Goal: Task Accomplishment & Management: Use online tool/utility

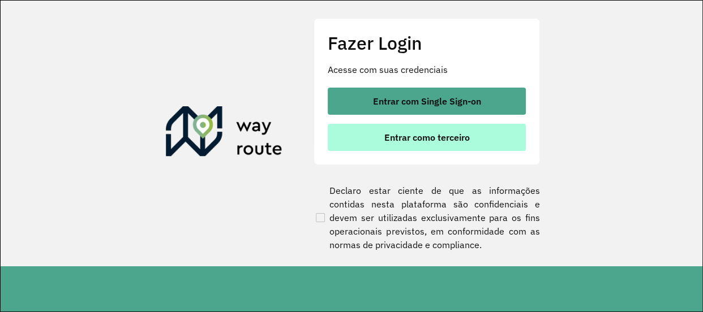
click at [402, 134] on span "Entrar como terceiro" at bounding box center [426, 137] width 85 height 9
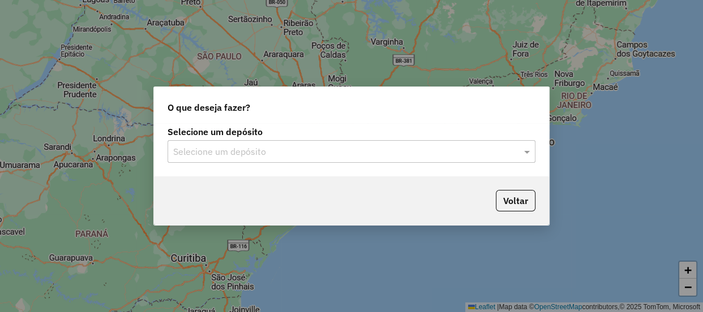
click at [358, 147] on input "text" at bounding box center [340, 152] width 334 height 14
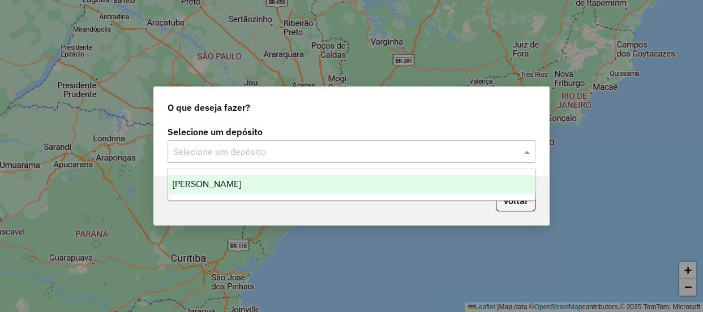
click at [260, 179] on div "[PERSON_NAME]" at bounding box center [351, 184] width 367 height 19
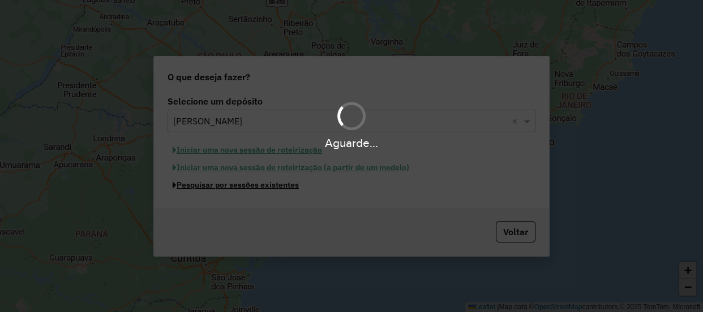
click at [262, 187] on button "Pesquisar por sessões existentes" at bounding box center [236, 186] width 136 height 18
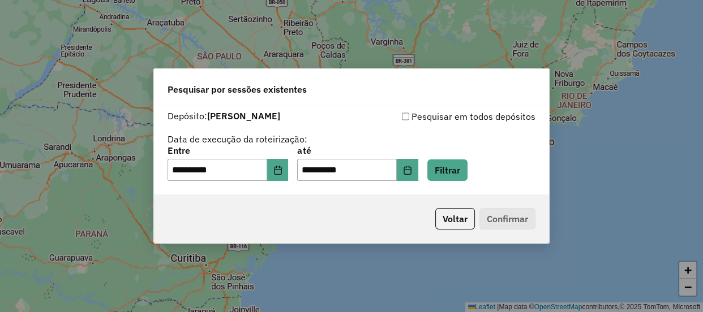
click at [302, 170] on div "**********" at bounding box center [352, 164] width 368 height 35
click at [289, 171] on button "Choose Date" at bounding box center [278, 170] width 22 height 23
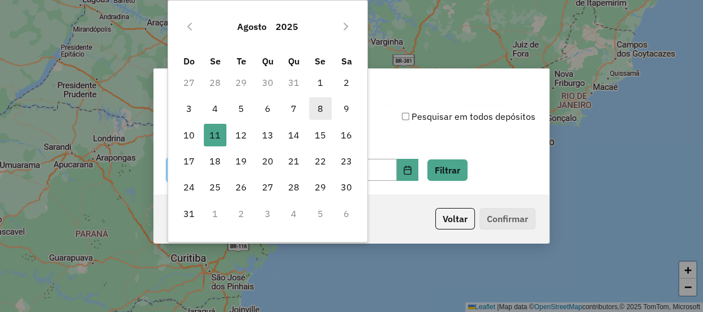
click at [325, 110] on span "8" at bounding box center [320, 108] width 23 height 23
type input "**********"
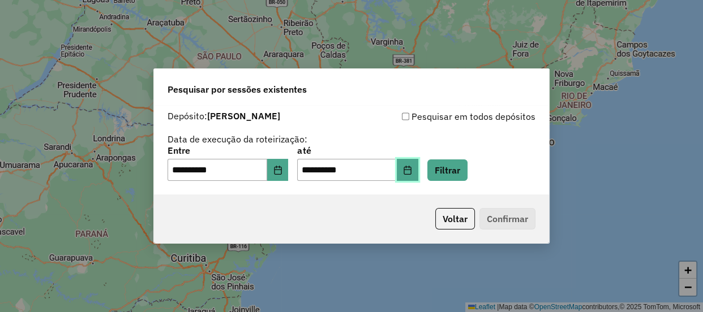
click at [418, 173] on button "Choose Date" at bounding box center [408, 170] width 22 height 23
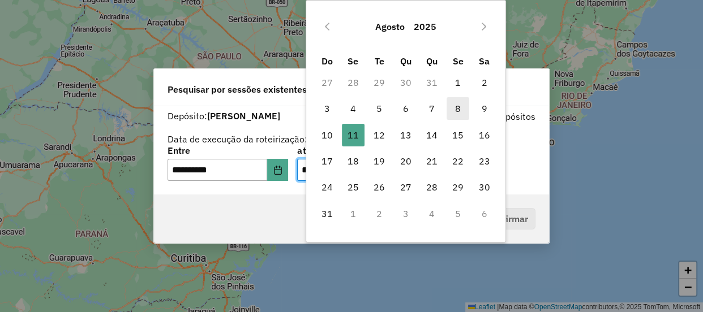
click at [454, 110] on span "8" at bounding box center [458, 108] width 23 height 23
type input "**********"
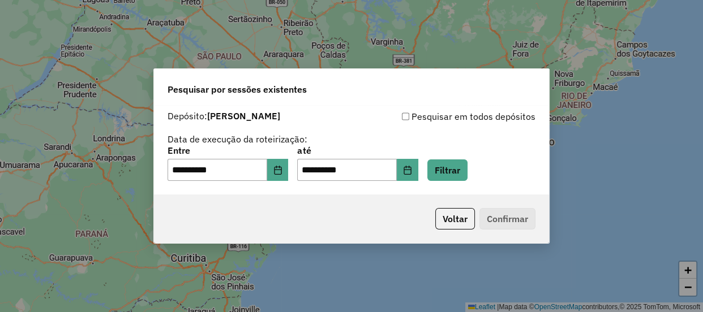
click at [512, 110] on div "Pesquisar em todos depósitos" at bounding box center [443, 117] width 184 height 14
click at [468, 165] on button "Filtrar" at bounding box center [447, 171] width 40 height 22
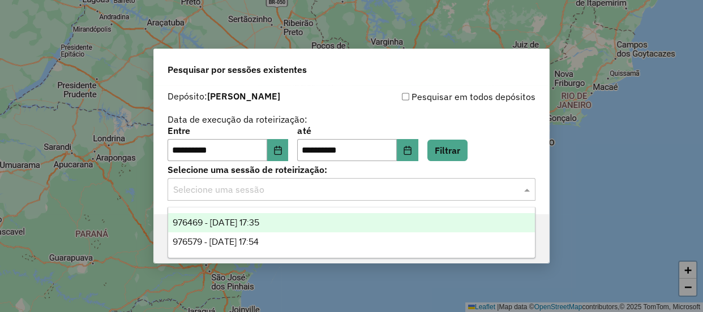
click at [410, 192] on input "text" at bounding box center [340, 190] width 334 height 14
click at [327, 223] on div "976469 - 08/08/2025 17:35" at bounding box center [351, 222] width 367 height 19
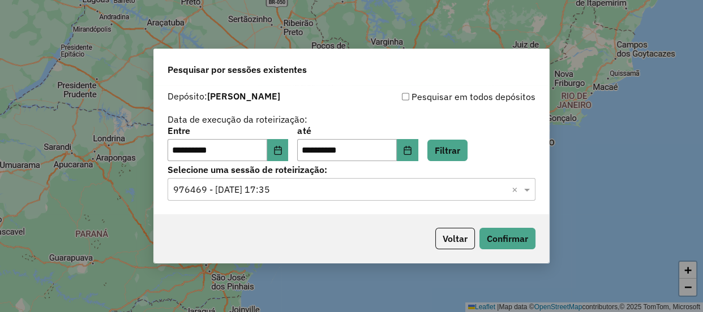
click at [383, 194] on input "text" at bounding box center [340, 190] width 334 height 14
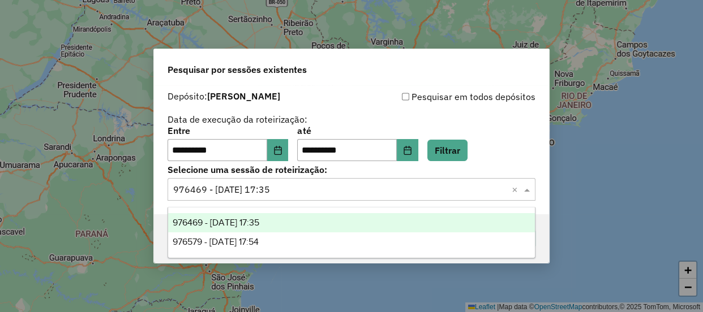
click at [436, 200] on div "Selecione uma sessão × 976469 - 08/08/2025 17:35 ×" at bounding box center [352, 189] width 368 height 23
click at [378, 221] on div "976469 - 08/08/2025 17:35" at bounding box center [351, 222] width 367 height 19
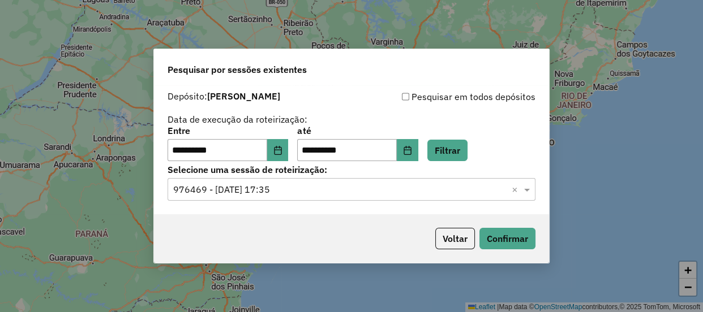
click at [397, 194] on input "text" at bounding box center [340, 190] width 334 height 14
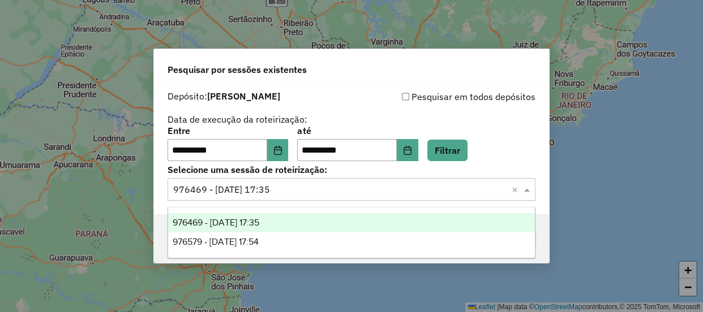
click at [396, 216] on div "976469 - 08/08/2025 17:35" at bounding box center [351, 222] width 367 height 19
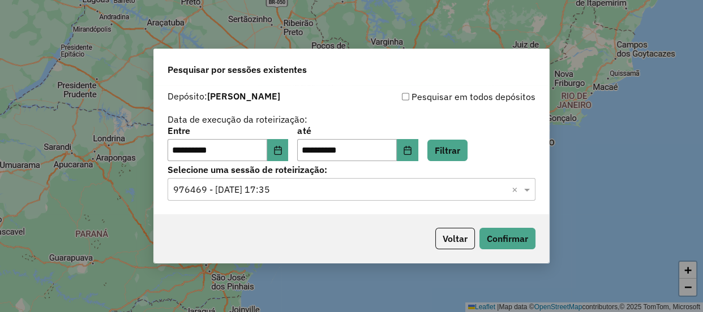
click at [498, 226] on div "Voltar Confirmar" at bounding box center [351, 239] width 395 height 49
click at [506, 230] on button "Confirmar" at bounding box center [507, 239] width 56 height 22
click at [383, 187] on input "text" at bounding box center [340, 190] width 334 height 14
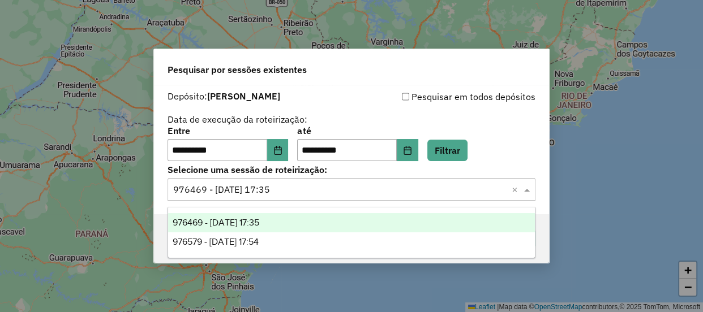
click at [367, 237] on div "976579 - 08/08/2025 17:54" at bounding box center [351, 242] width 367 height 19
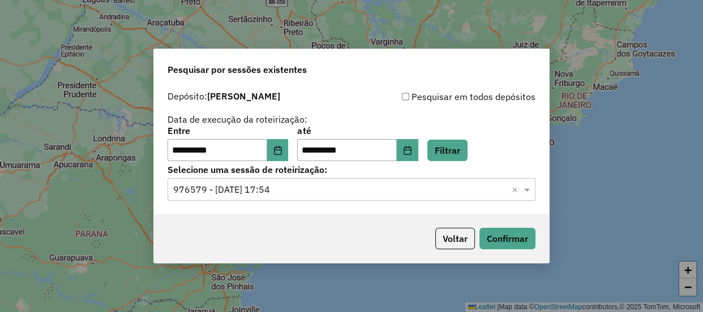
click at [510, 222] on div "Voltar Confirmar" at bounding box center [351, 239] width 395 height 49
click at [513, 234] on button "Confirmar" at bounding box center [507, 239] width 56 height 22
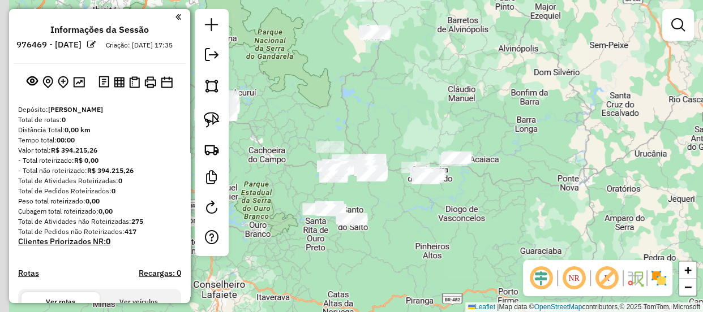
drag, startPoint x: 344, startPoint y: 108, endPoint x: 388, endPoint y: 136, distance: 52.4
click at [372, 121] on div "Janela de atendimento Grade de atendimento Capacidade Transportadoras Veículos …" at bounding box center [351, 156] width 703 height 312
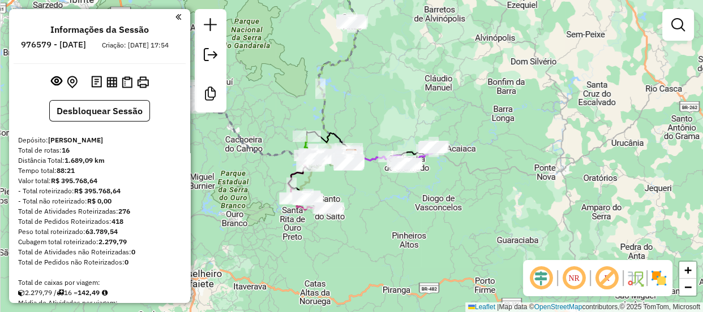
drag, startPoint x: 426, startPoint y: 150, endPoint x: 449, endPoint y: 164, distance: 26.4
click at [449, 164] on div "Janela de atendimento Grade de atendimento Capacidade Transportadoras Veículos …" at bounding box center [351, 156] width 703 height 312
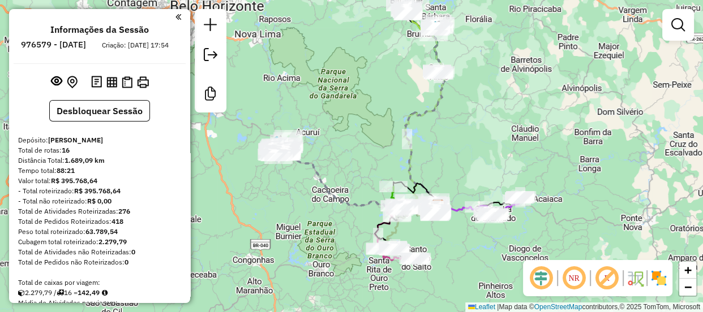
drag, startPoint x: 408, startPoint y: 85, endPoint x: 419, endPoint y: 147, distance: 62.7
click at [419, 147] on div "Janela de atendimento Grade de atendimento Capacidade Transportadoras Veículos …" at bounding box center [351, 156] width 703 height 312
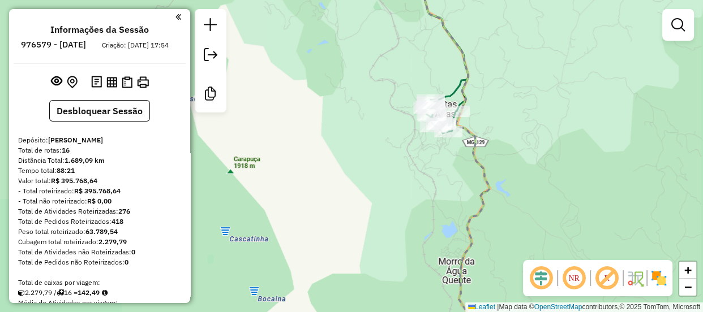
drag, startPoint x: 469, startPoint y: 131, endPoint x: 474, endPoint y: 153, distance: 23.3
click at [474, 153] on icon at bounding box center [456, 156] width 66 height 375
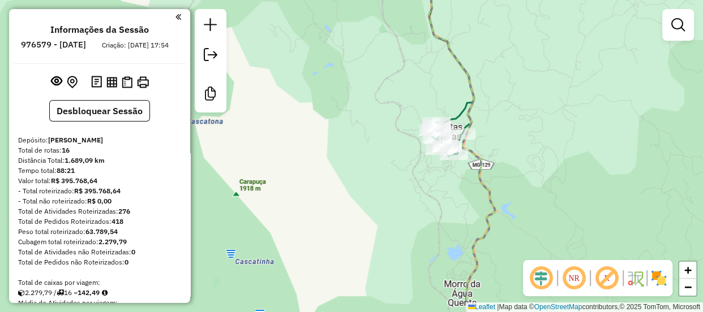
click at [143, 110] on div "Informações da Sessão 976579 - [DATE] Criação: [DATE] 17:54 Desbloquear Sessão …" at bounding box center [99, 156] width 181 height 294
click at [145, 118] on button "Desbloquear Sessão" at bounding box center [99, 111] width 101 height 22
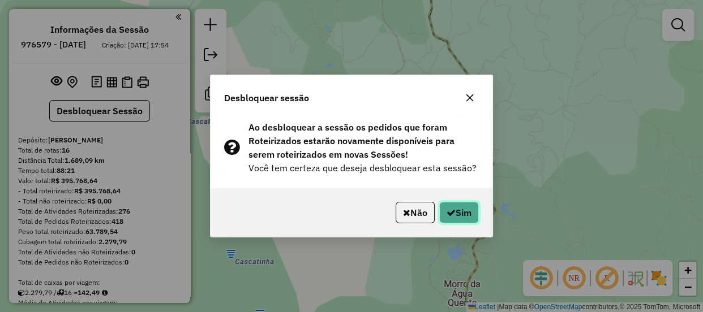
click at [458, 212] on button "Sim" at bounding box center [459, 213] width 40 height 22
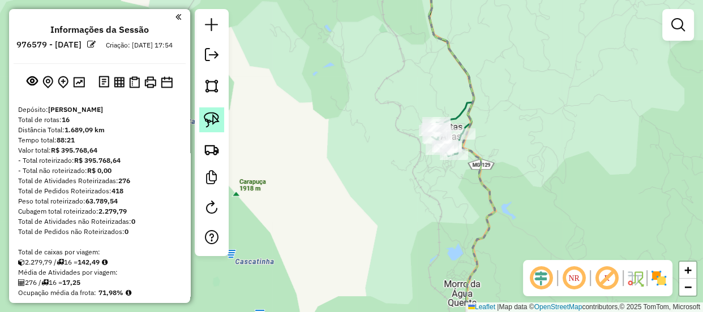
click at [204, 114] on img at bounding box center [212, 120] width 16 height 16
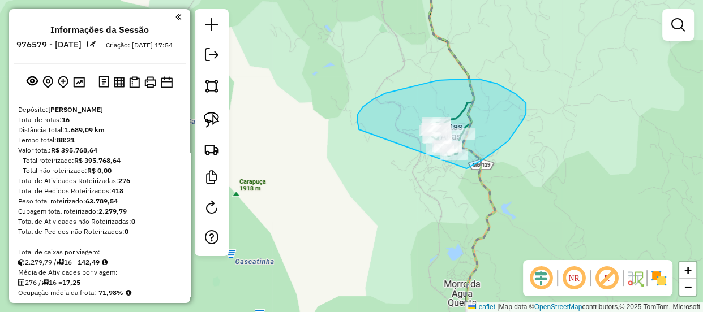
drag, startPoint x: 359, startPoint y: 128, endPoint x: 393, endPoint y: 184, distance: 65.8
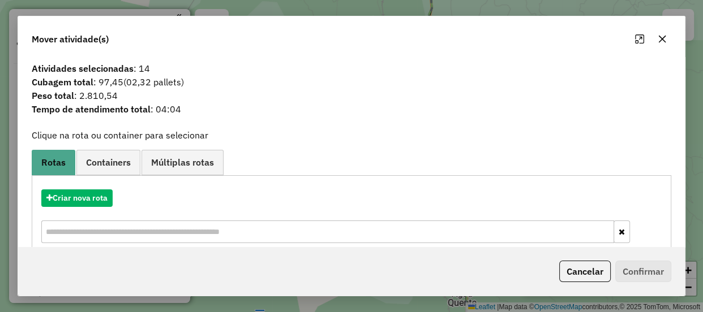
click at [659, 39] on icon "button" at bounding box center [662, 39] width 9 height 9
